Goal: Information Seeking & Learning: Learn about a topic

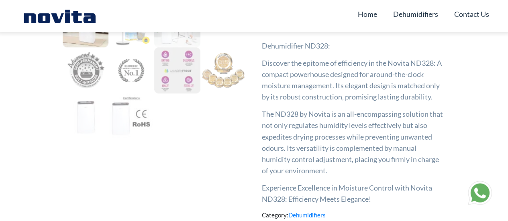
scroll to position [442, 0]
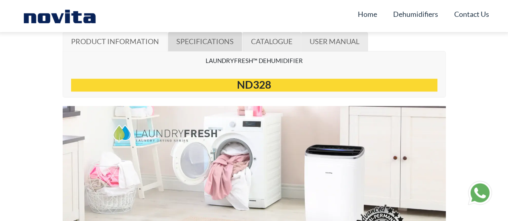
click at [192, 42] on span "SPECIFICATIONS" at bounding box center [204, 41] width 57 height 9
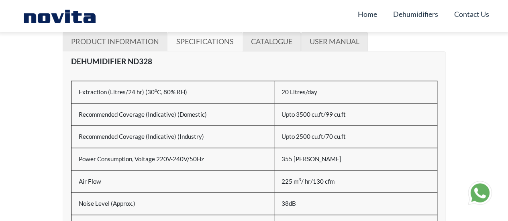
scroll to position [522, 0]
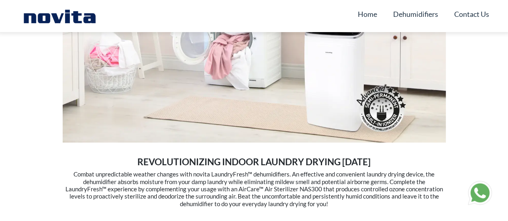
scroll to position [402, 0]
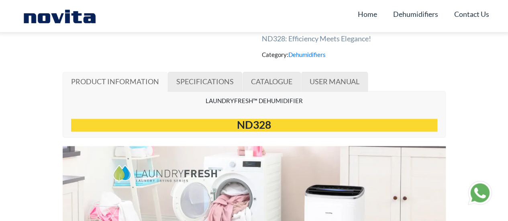
drag, startPoint x: 206, startPoint y: 58, endPoint x: 205, endPoint y: 67, distance: 9.0
click at [206, 85] on span "SPECIFICATIONS" at bounding box center [204, 81] width 57 height 9
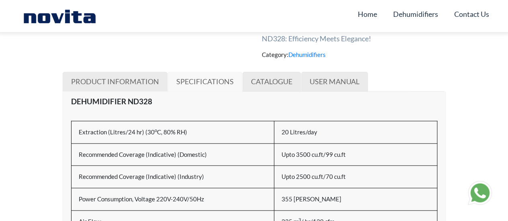
scroll to position [442, 0]
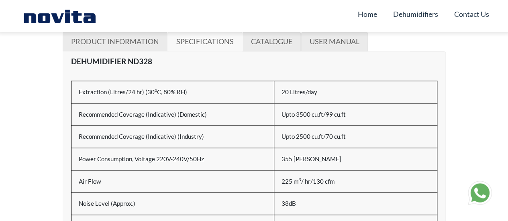
click at [296, 85] on td "20 Litres/day" at bounding box center [355, 92] width 163 height 22
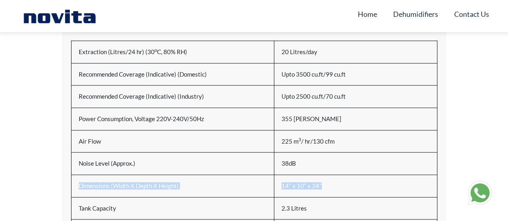
drag, startPoint x: 337, startPoint y: 181, endPoint x: 75, endPoint y: 184, distance: 262.4
click at [75, 184] on tr "Dimensions (Width X Depth X Height) 14” x 10” x 24”" at bounding box center [254, 186] width 366 height 22
copy tr "Dimensions (Width X Depth X Height) 14” x 10” x 24”"
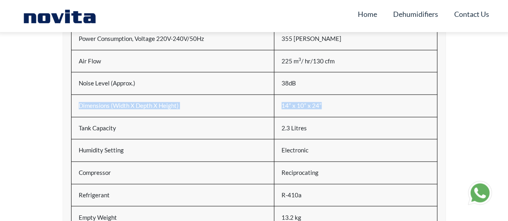
scroll to position [603, 0]
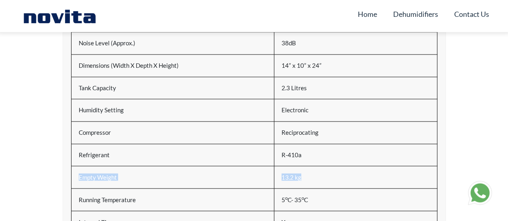
drag, startPoint x: 309, startPoint y: 174, endPoint x: 79, endPoint y: 180, distance: 229.9
click at [76, 179] on tr "Empty Weight 13.2 kg" at bounding box center [254, 177] width 366 height 22
copy tr "Empty Weight 13.2 kg"
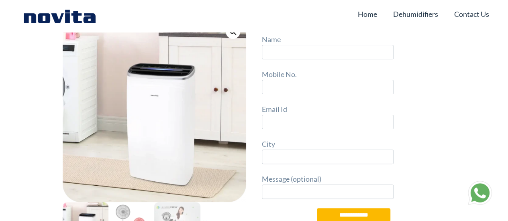
scroll to position [0, 0]
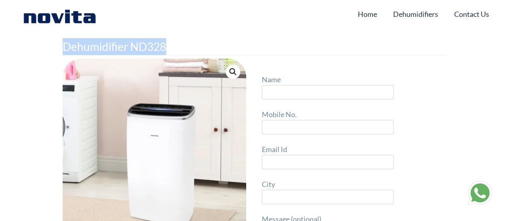
drag, startPoint x: 65, startPoint y: 46, endPoint x: 176, endPoint y: 47, distance: 110.9
click at [176, 47] on h1 "Dehumidifier ND328" at bounding box center [254, 46] width 383 height 17
copy h1 "Dehumidifier ND328"
drag, startPoint x: 72, startPoint y: 49, endPoint x: 170, endPoint y: 49, distance: 97.6
click at [170, 49] on h1 "Dehumidifier ND328" at bounding box center [254, 46] width 383 height 17
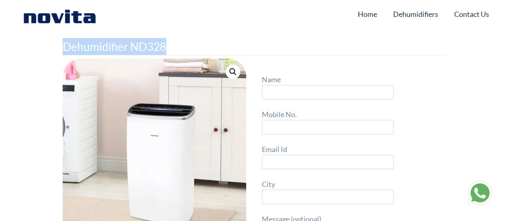
copy h1 "Dehumidifier ND328"
